Goal: Use online tool/utility: Utilize a website feature to perform a specific function

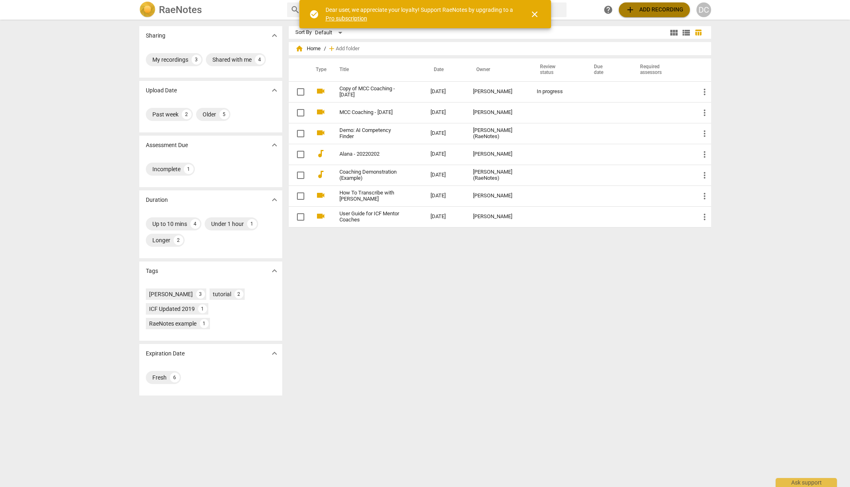
click at [652, 9] on span "add Add recording" at bounding box center [655, 10] width 58 height 10
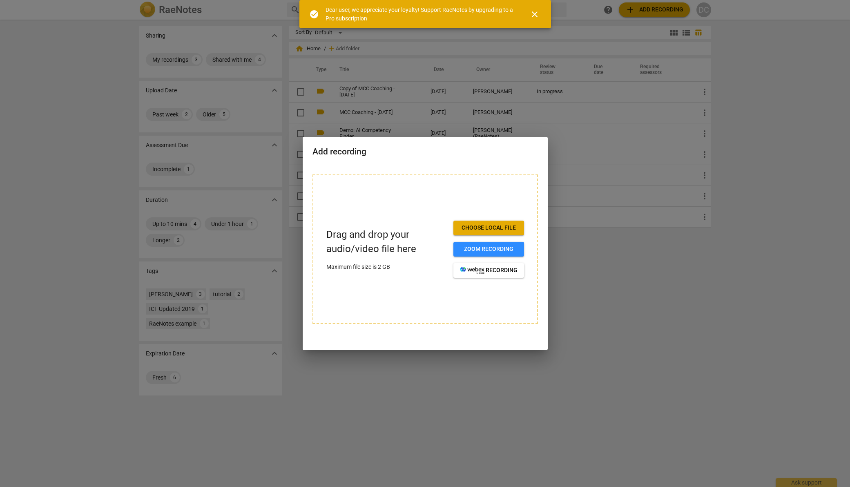
click at [473, 228] on span "Choose local file" at bounding box center [489, 228] width 58 height 8
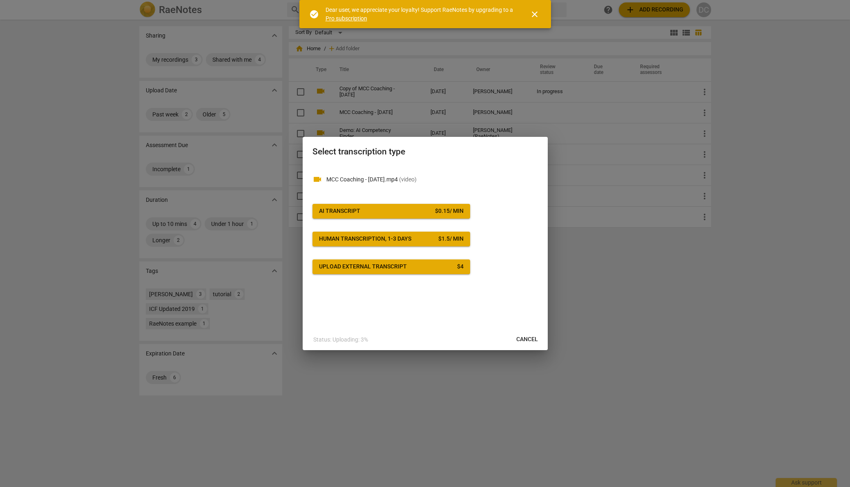
click at [419, 207] on button "AI Transcript $ 0.15 / min" at bounding box center [392, 211] width 158 height 15
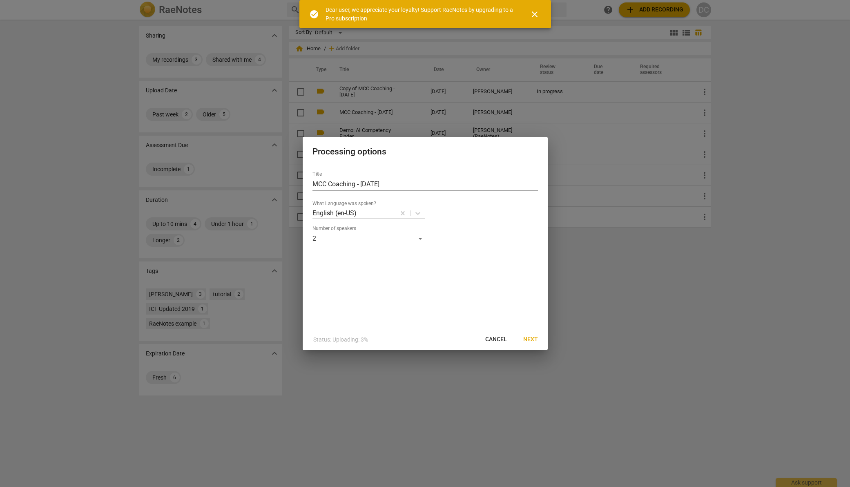
click at [530, 339] on span "Next" at bounding box center [530, 339] width 15 height 8
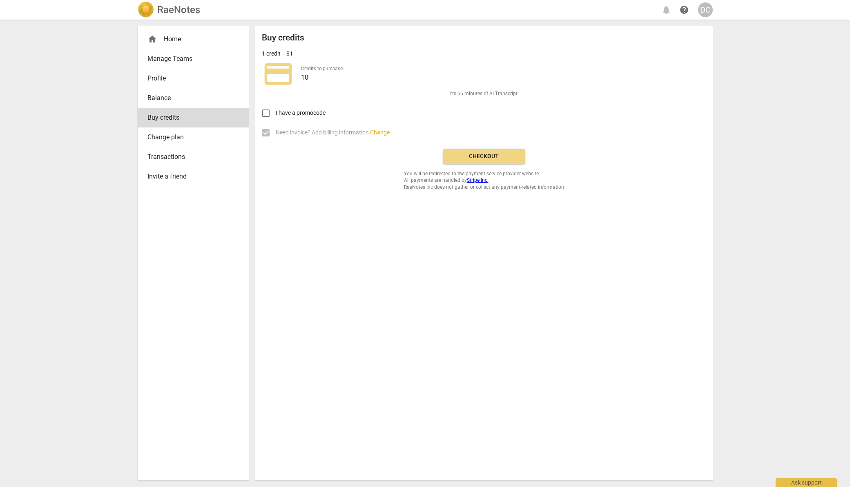
click at [482, 153] on span "Checkout" at bounding box center [484, 156] width 69 height 8
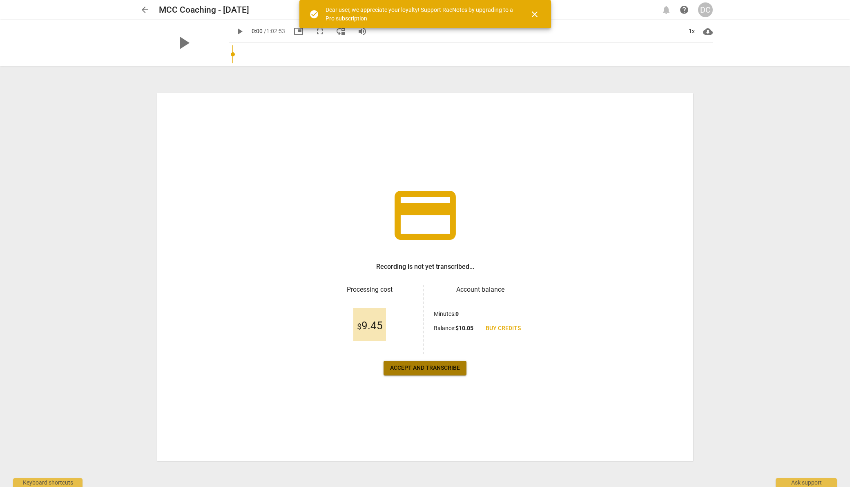
click at [430, 364] on span "Accept and transcribe" at bounding box center [425, 368] width 70 height 8
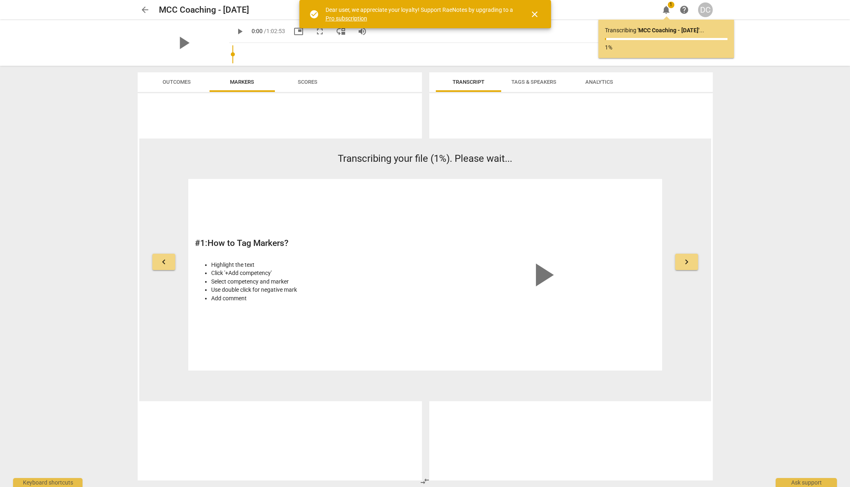
click at [536, 11] on span "close" at bounding box center [535, 14] width 10 height 10
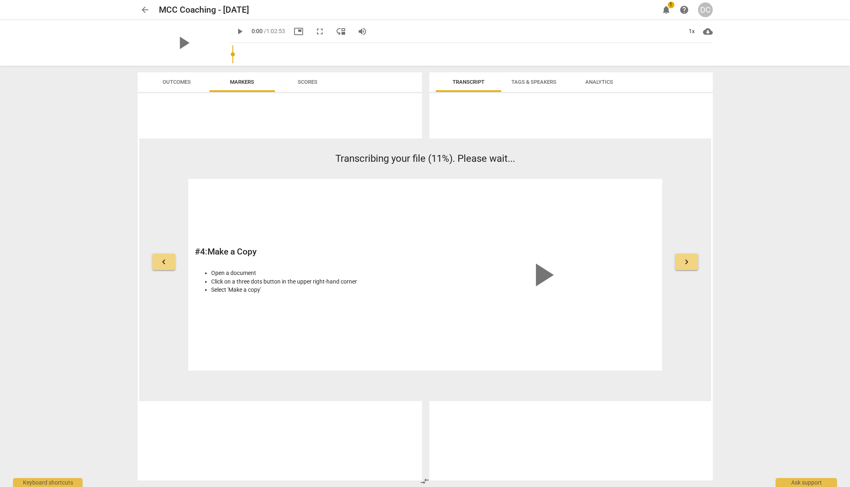
click at [330, 137] on div at bounding box center [280, 286] width 284 height 387
click at [651, 217] on div "play_arrow" at bounding box center [543, 275] width 226 height 179
click at [702, 201] on div "keyboard_arrow_left Transcribing your file (12%). Please wait... # 5 : How to E…" at bounding box center [425, 261] width 572 height 219
click at [681, 261] on button "keyboard_arrow_right" at bounding box center [686, 262] width 23 height 16
click at [692, 264] on button "keyboard_arrow_right" at bounding box center [686, 262] width 23 height 16
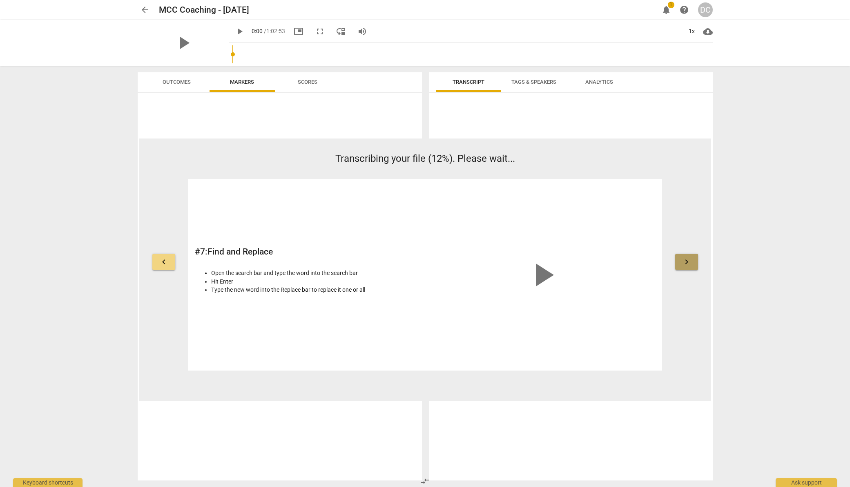
click at [691, 263] on button "keyboard_arrow_right" at bounding box center [686, 262] width 23 height 16
click at [691, 263] on span "keyboard_arrow_right" at bounding box center [687, 262] width 10 height 10
click at [687, 263] on span "keyboard_arrow_right" at bounding box center [687, 262] width 10 height 10
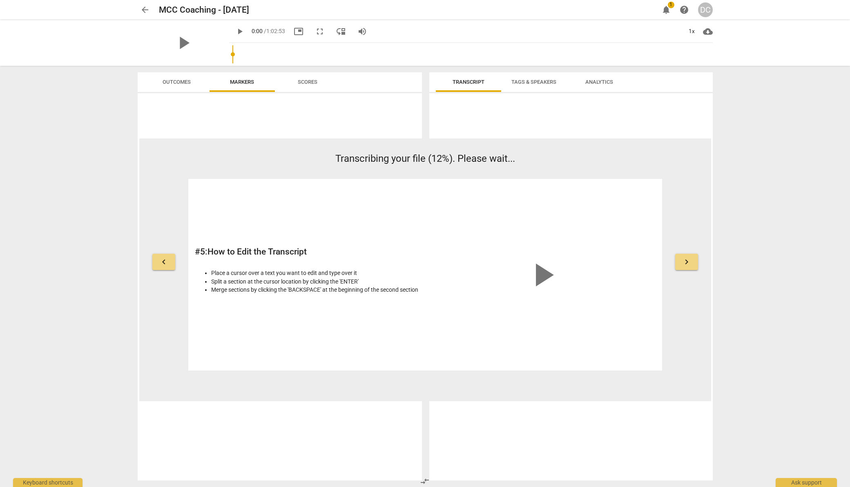
click at [687, 264] on span "keyboard_arrow_right" at bounding box center [687, 262] width 10 height 10
